Goal: Obtain resource: Obtain resource

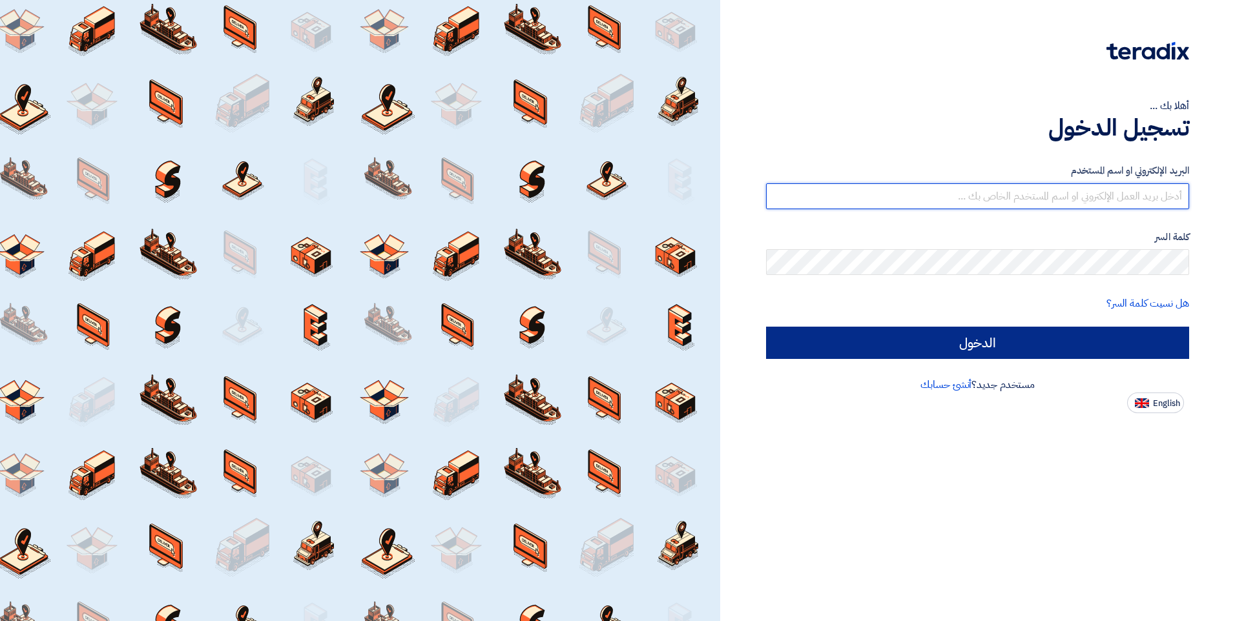
type input "mina@elsaadelectric.com"
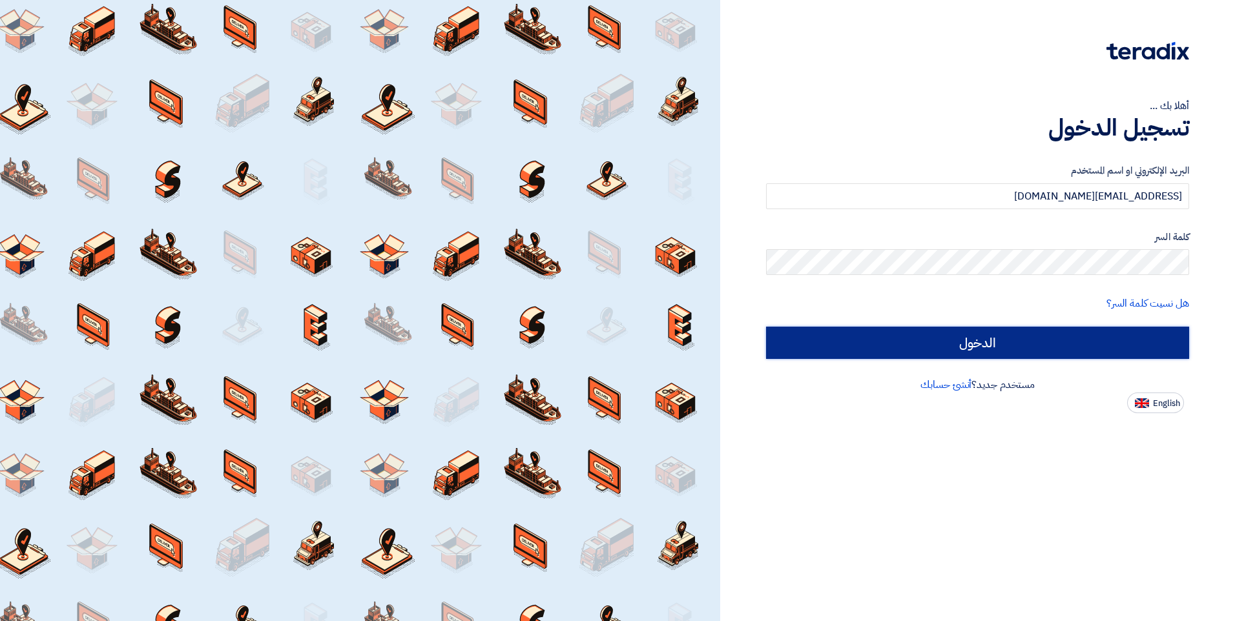
click at [921, 348] on input "الدخول" at bounding box center [977, 343] width 423 height 32
type input "Sign in"
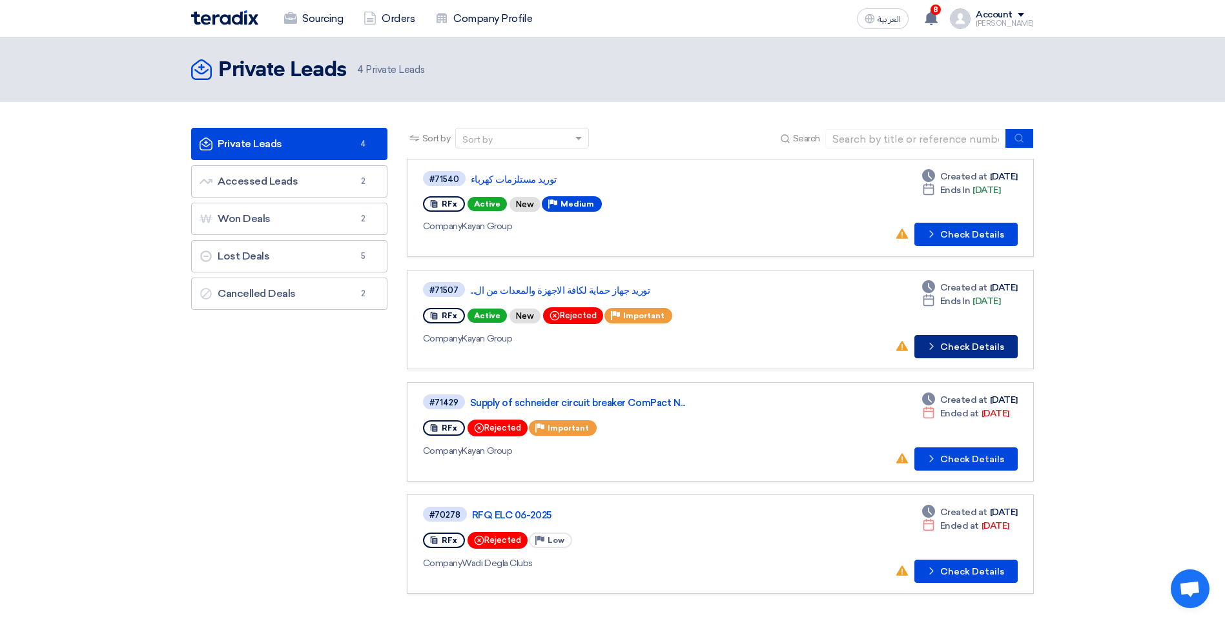
click at [954, 340] on button "Check details Check Details" at bounding box center [966, 346] width 103 height 23
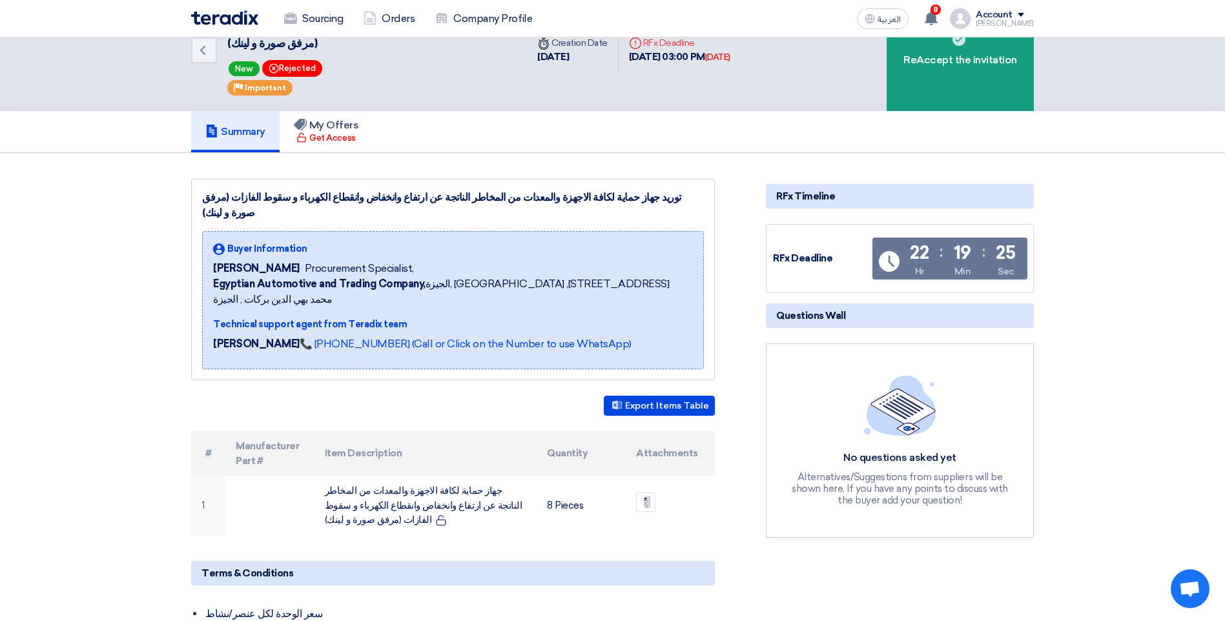
scroll to position [129, 0]
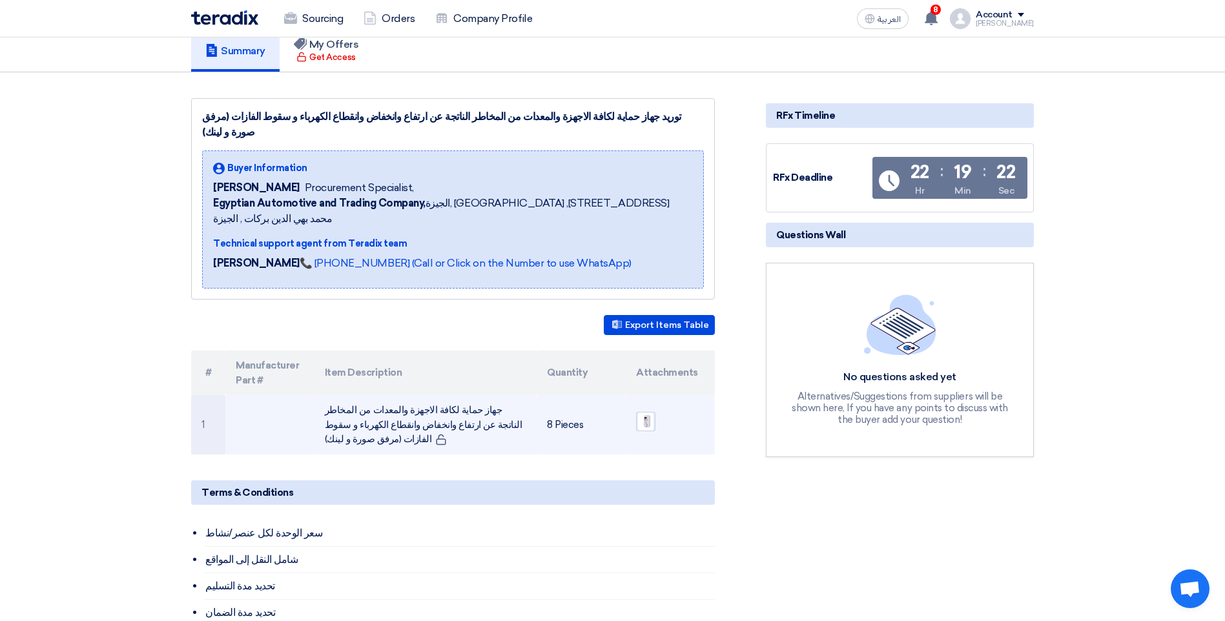
click at [641, 410] on img at bounding box center [646, 422] width 18 height 24
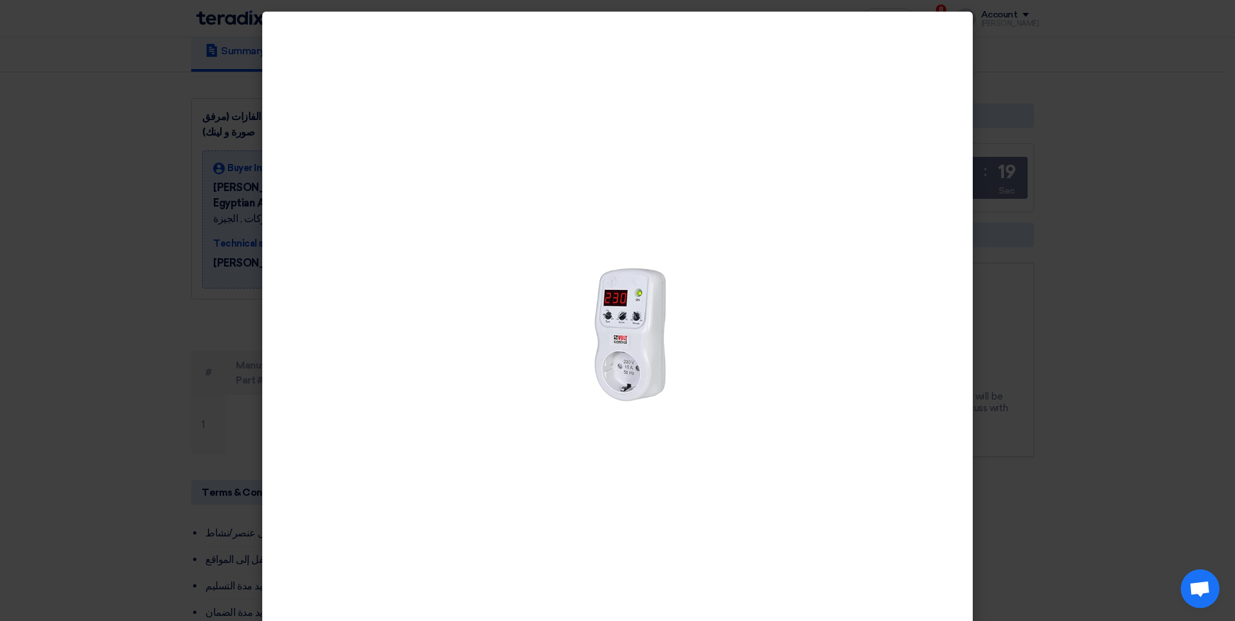
click at [54, 340] on modal-container at bounding box center [617, 310] width 1235 height 621
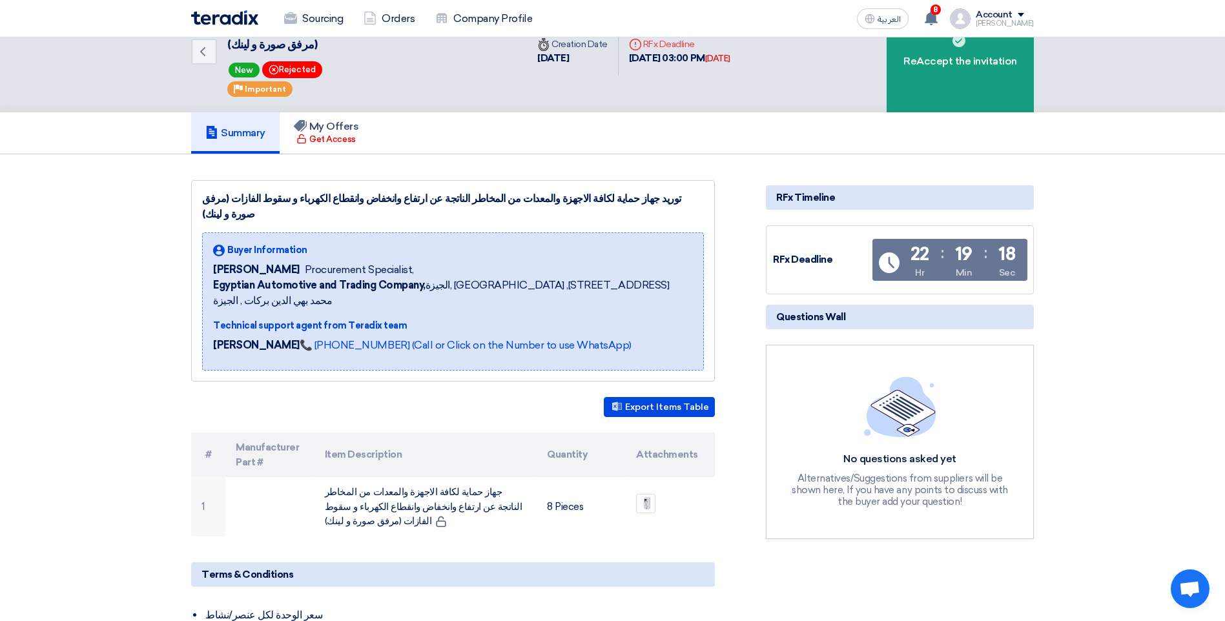
scroll to position [0, 0]
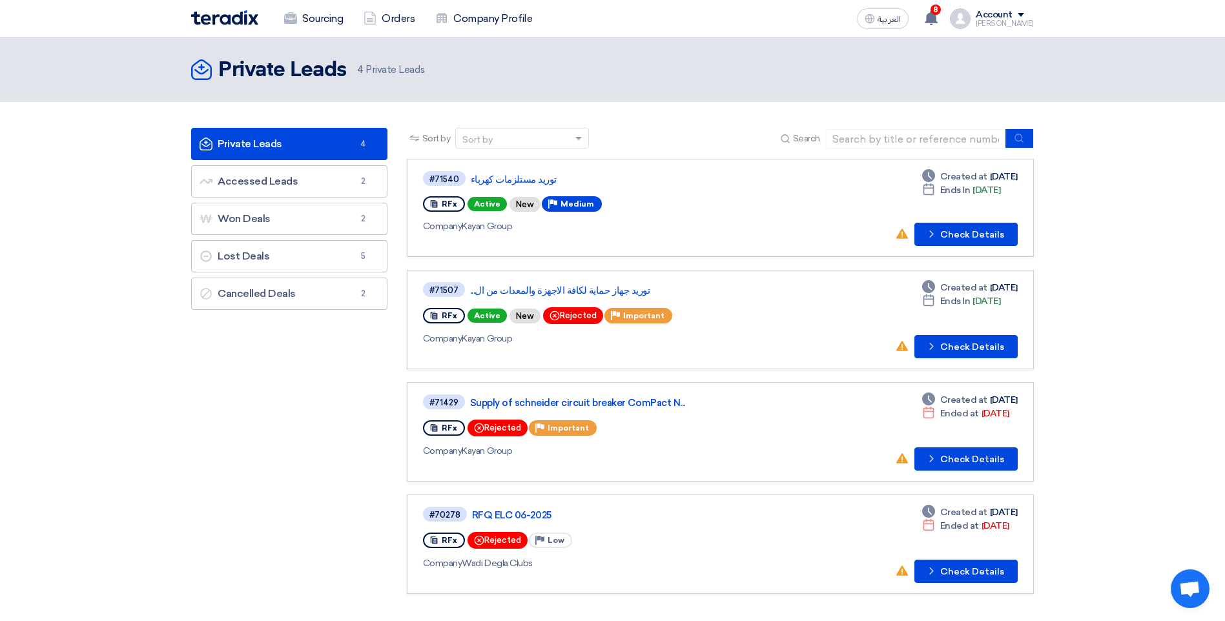
click at [490, 203] on span "Active" at bounding box center [487, 204] width 39 height 14
click at [951, 227] on button "Check details Check Details" at bounding box center [966, 234] width 103 height 23
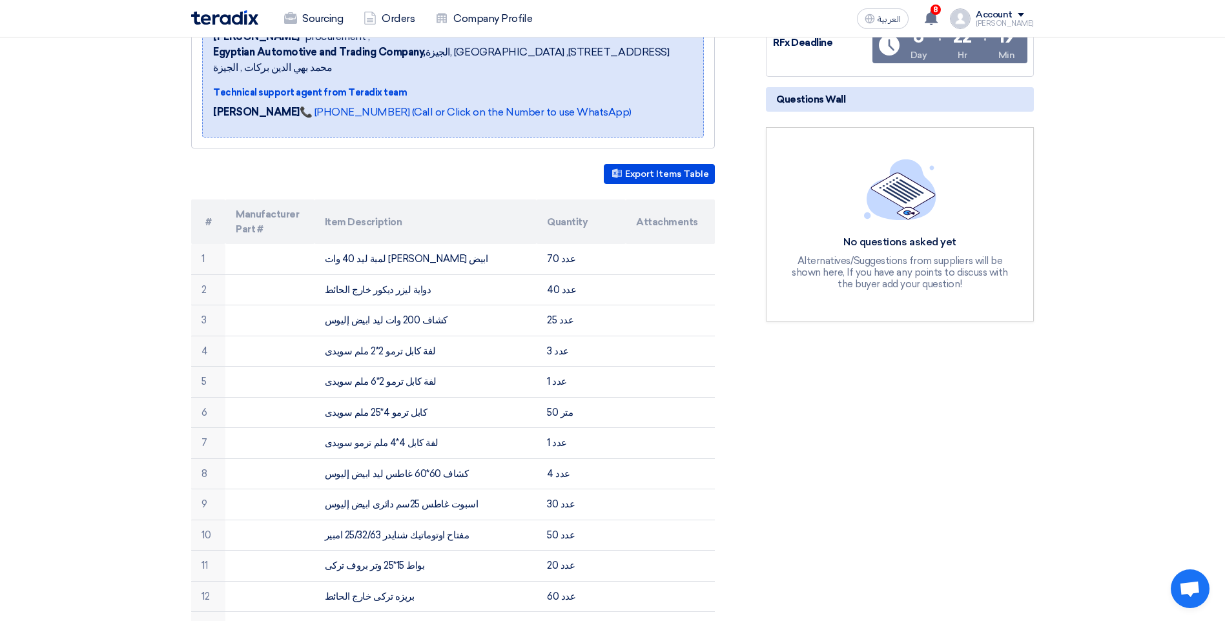
scroll to position [194, 0]
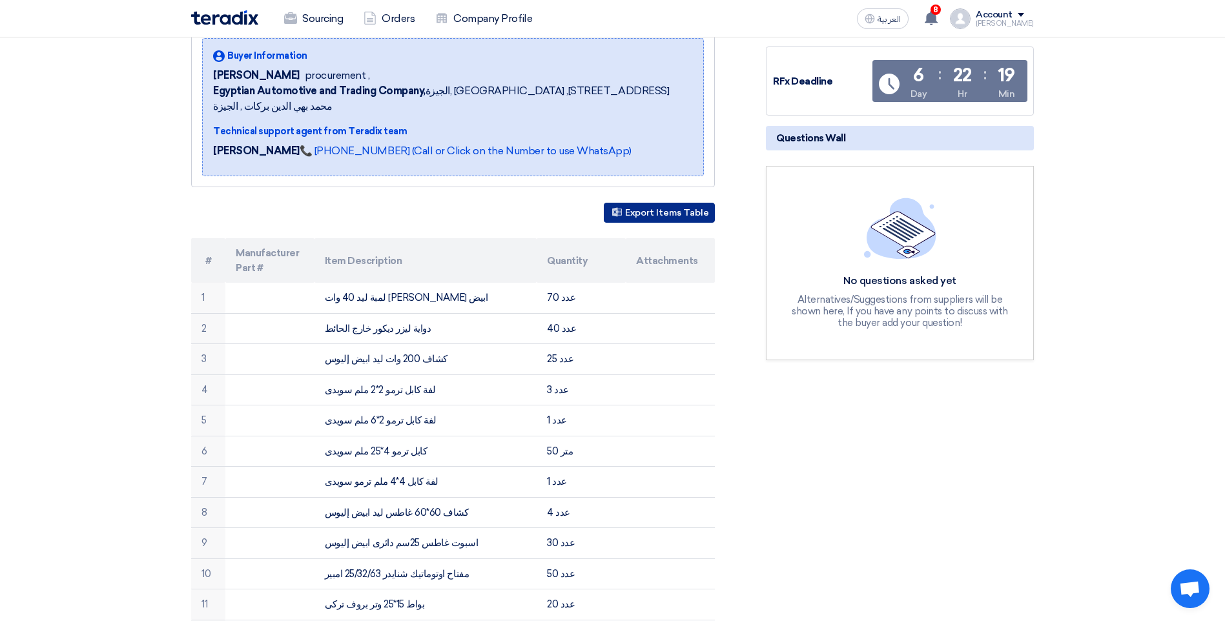
click at [652, 203] on button "Export Items Table" at bounding box center [659, 213] width 111 height 20
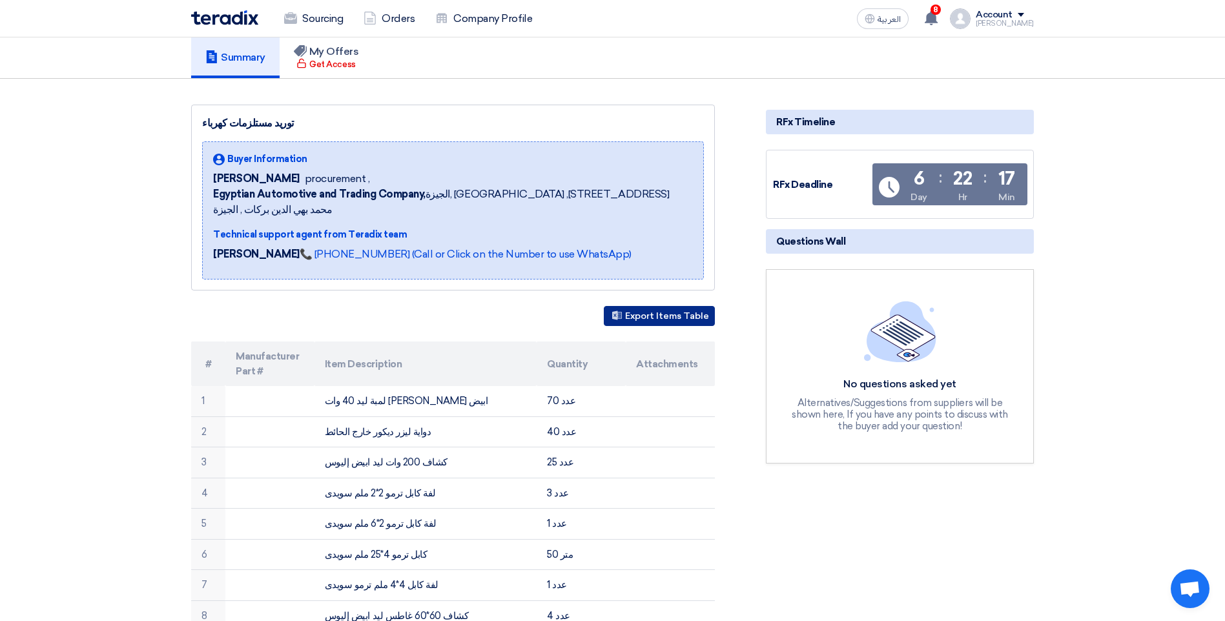
scroll to position [0, 0]
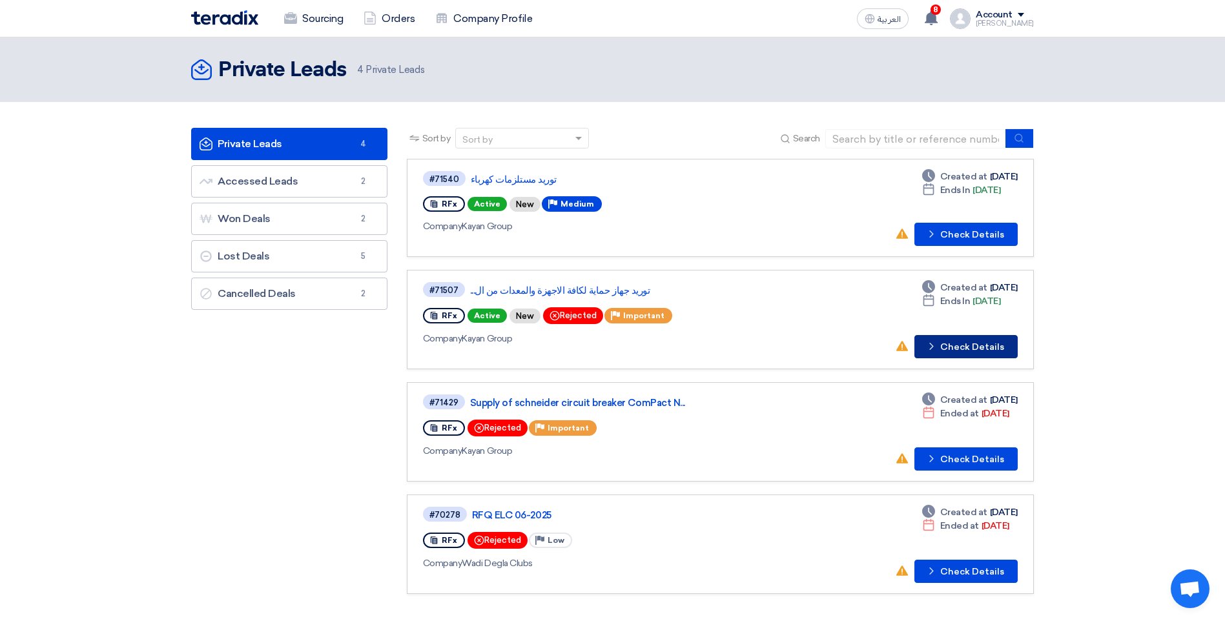
click at [999, 351] on button "Check details Check Details" at bounding box center [966, 346] width 103 height 23
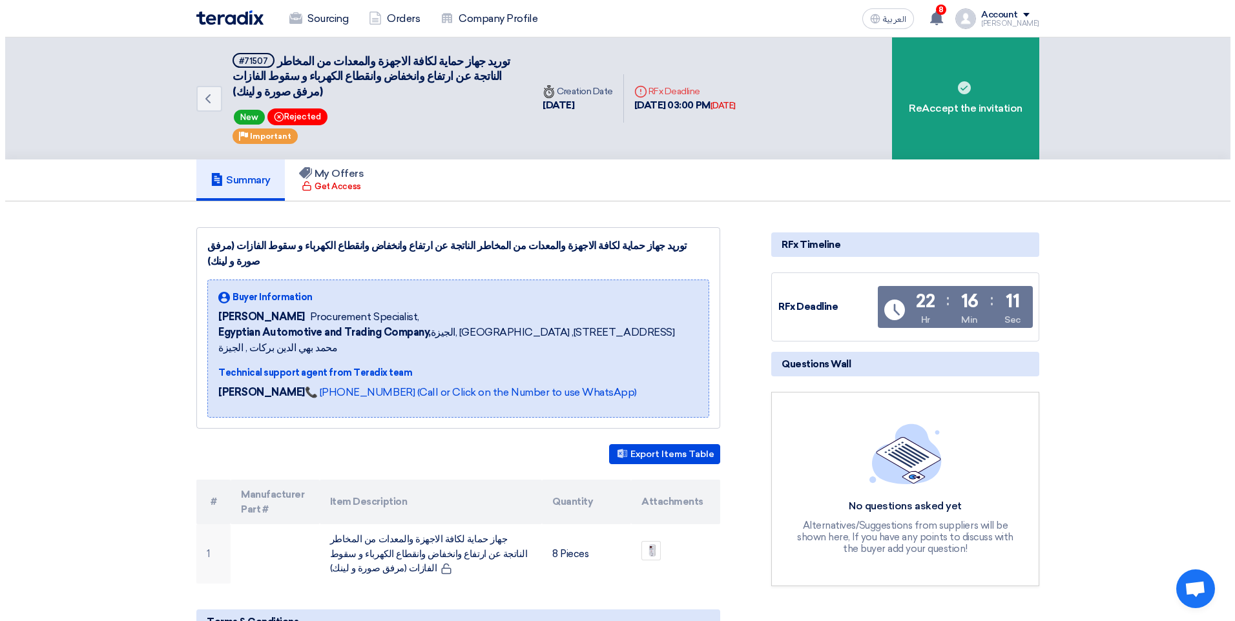
scroll to position [65, 0]
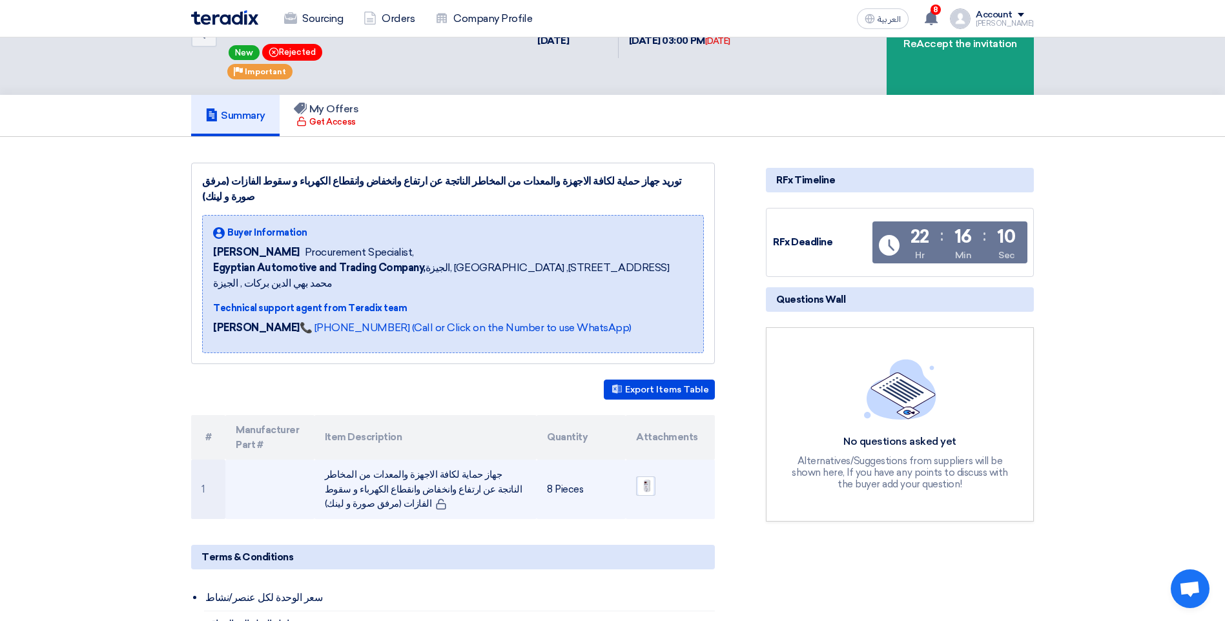
click at [647, 474] on img at bounding box center [646, 486] width 18 height 24
